Goal: Navigation & Orientation: Understand site structure

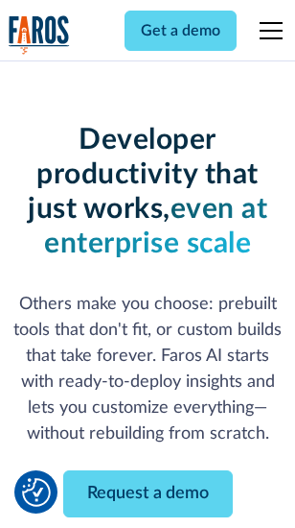
scroll to position [229, 0]
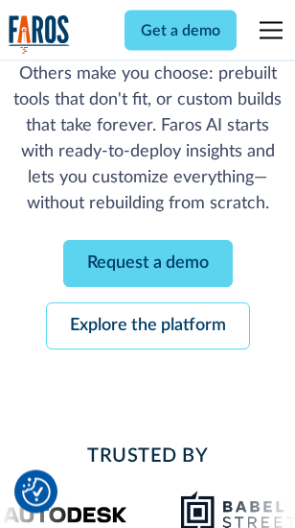
click at [148, 265] on link "Request a demo" at bounding box center [148, 264] width 170 height 47
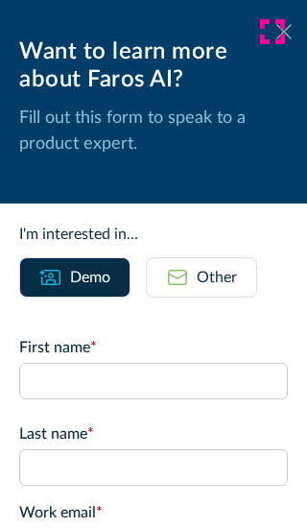
click at [276, 32] on icon at bounding box center [283, 31] width 15 height 14
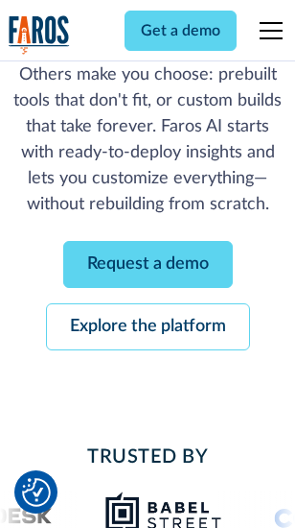
scroll to position [292, 0]
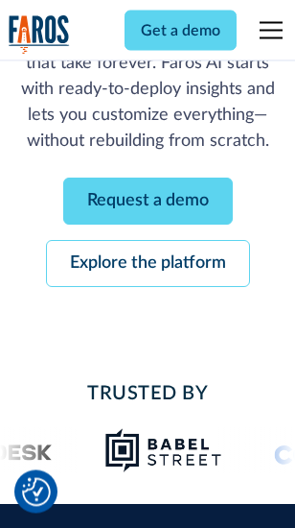
click at [148, 265] on link "Explore the platform" at bounding box center [148, 264] width 204 height 47
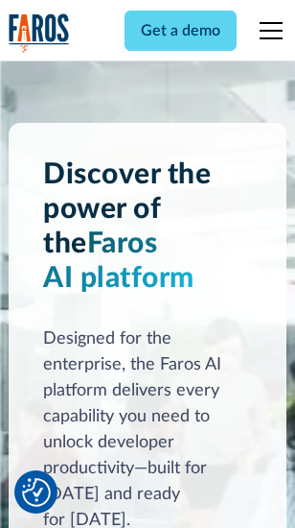
scroll to position [14611, 0]
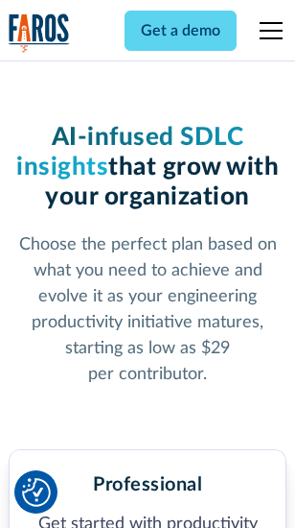
scroll to position [3040, 0]
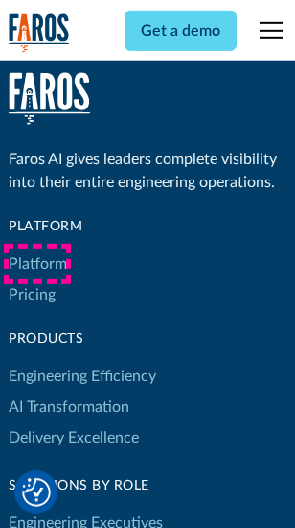
click at [37, 264] on link "Platform" at bounding box center [38, 263] width 59 height 31
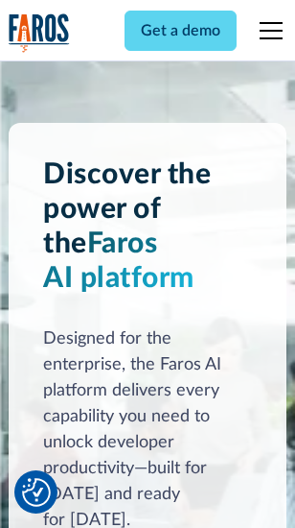
scroll to position [15227, 0]
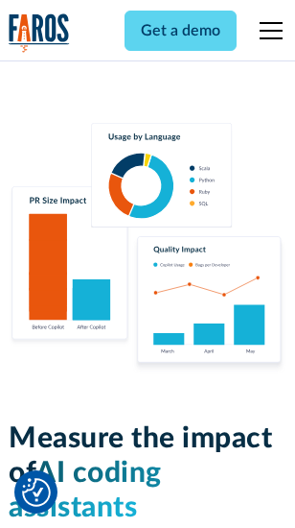
scroll to position [11975, 0]
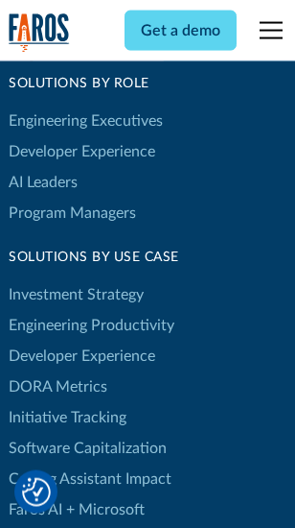
click at [58, 371] on link "DORA Metrics" at bounding box center [58, 386] width 99 height 31
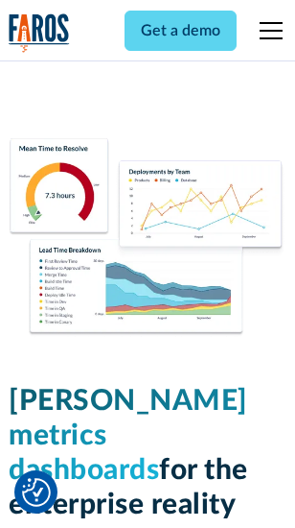
scroll to position [8492, 0]
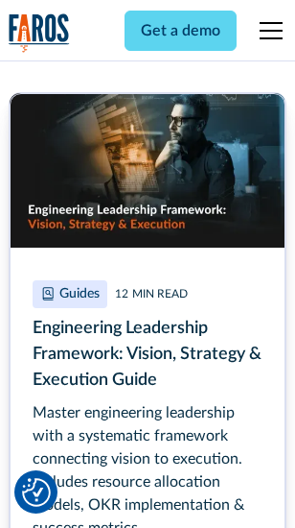
scroll to position [8783, 0]
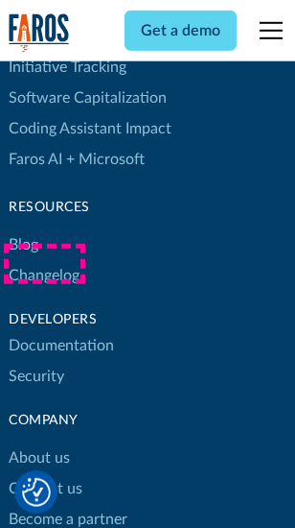
click at [44, 264] on link "Changelog" at bounding box center [44, 275] width 71 height 31
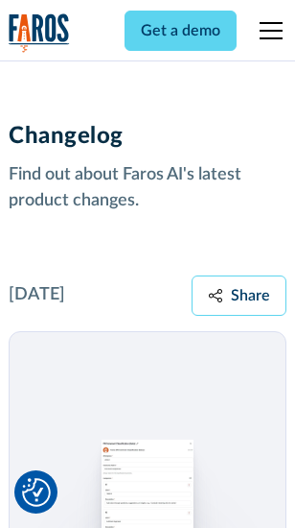
scroll to position [23521, 0]
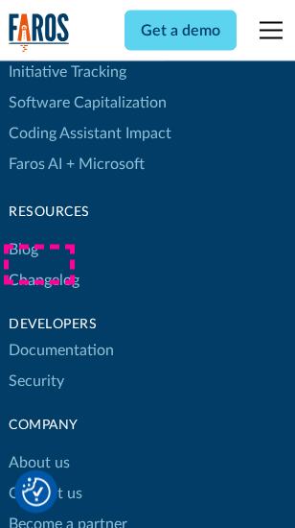
click at [38, 448] on link "About us" at bounding box center [39, 463] width 61 height 31
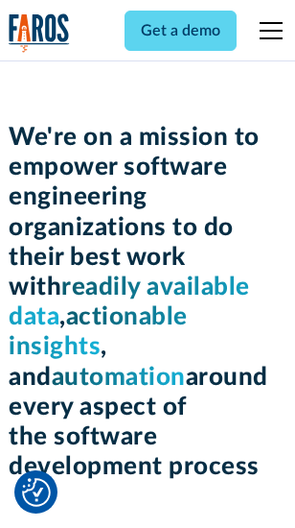
scroll to position [6633, 0]
